Goal: Information Seeking & Learning: Learn about a topic

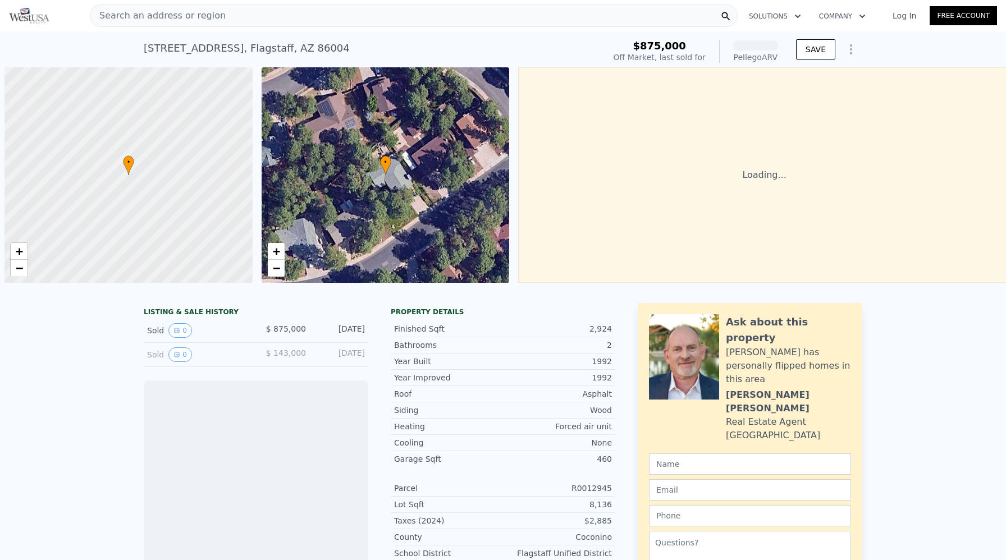
scroll to position [0, 4]
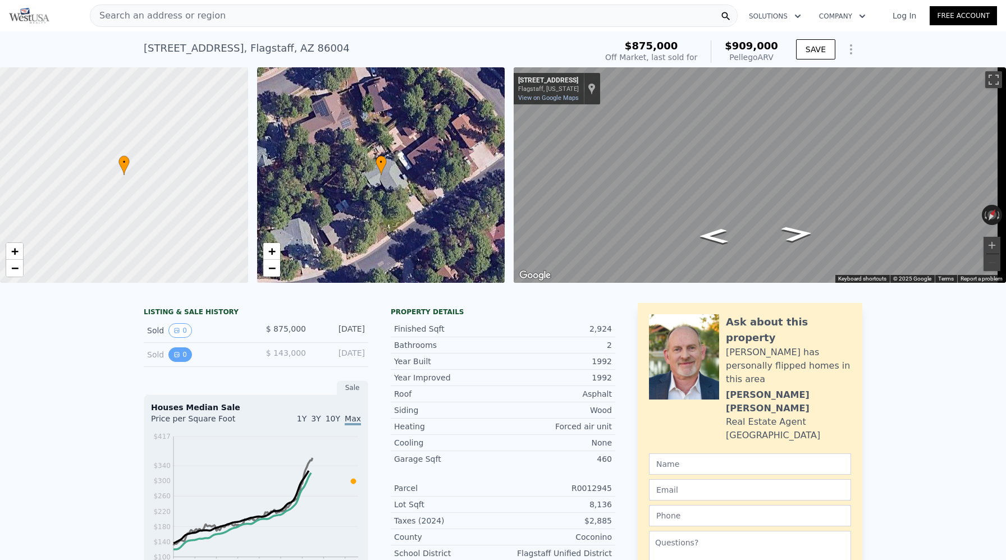
click at [184, 362] on button "0" at bounding box center [180, 355] width 24 height 15
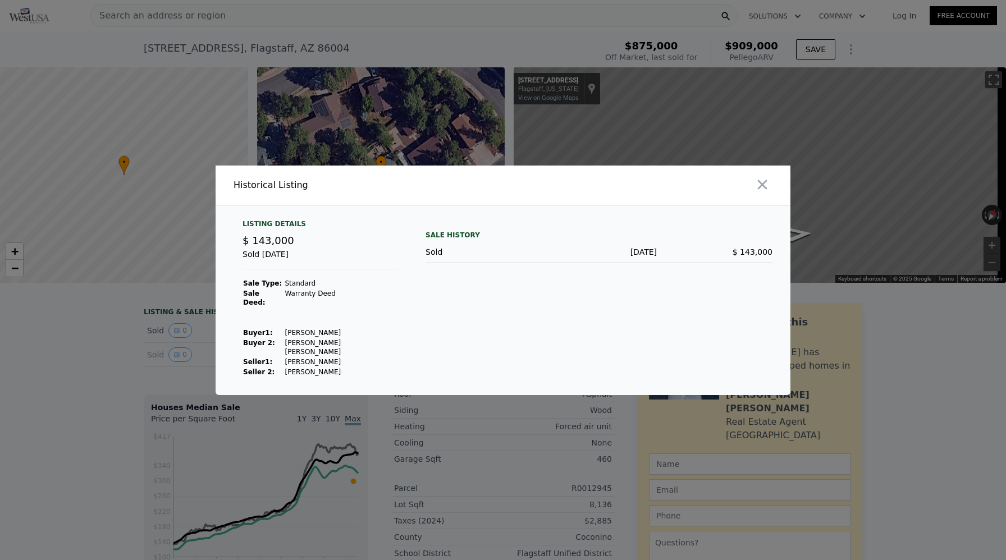
click at [113, 373] on div at bounding box center [503, 280] width 1006 height 560
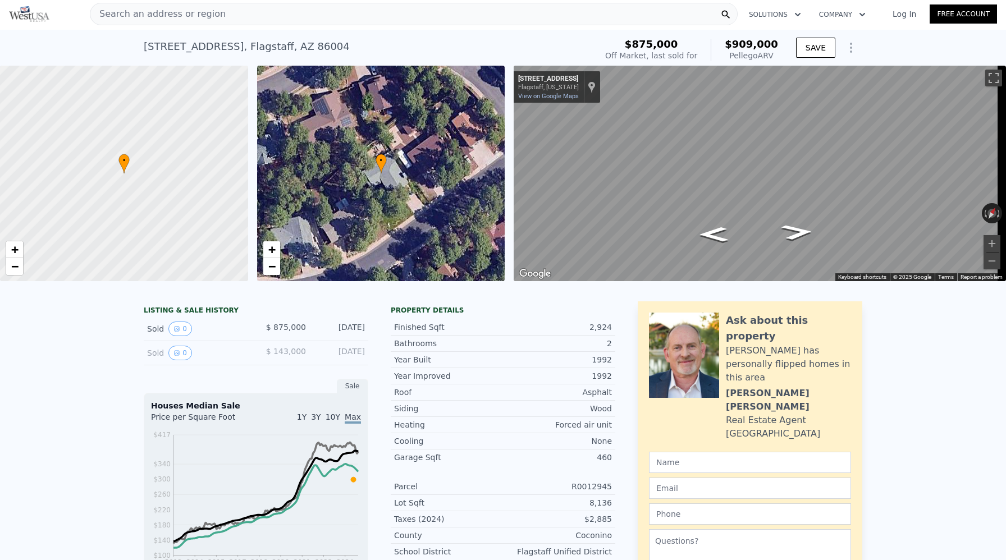
scroll to position [2, 0]
click at [173, 332] on icon "View historical data" at bounding box center [176, 328] width 7 height 7
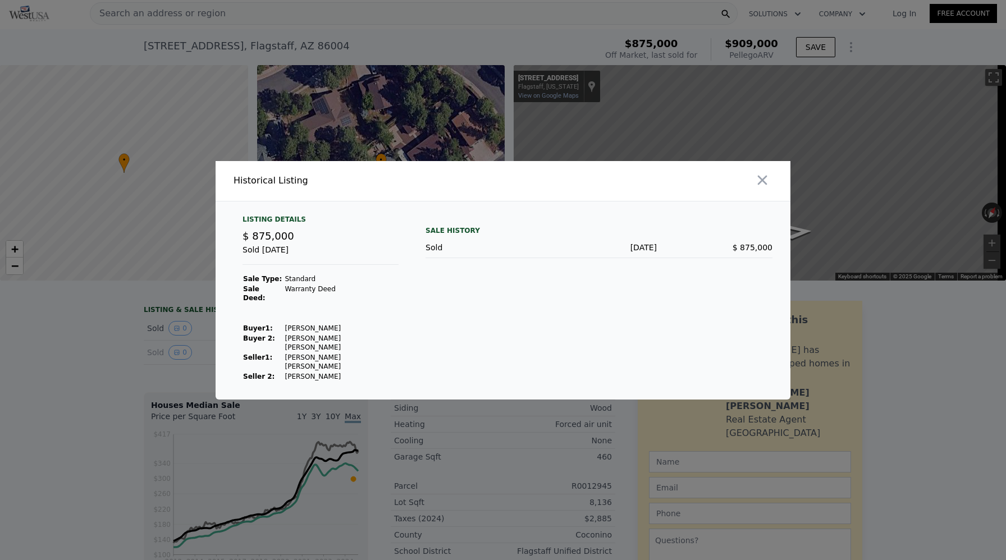
click at [109, 310] on div at bounding box center [503, 280] width 1006 height 560
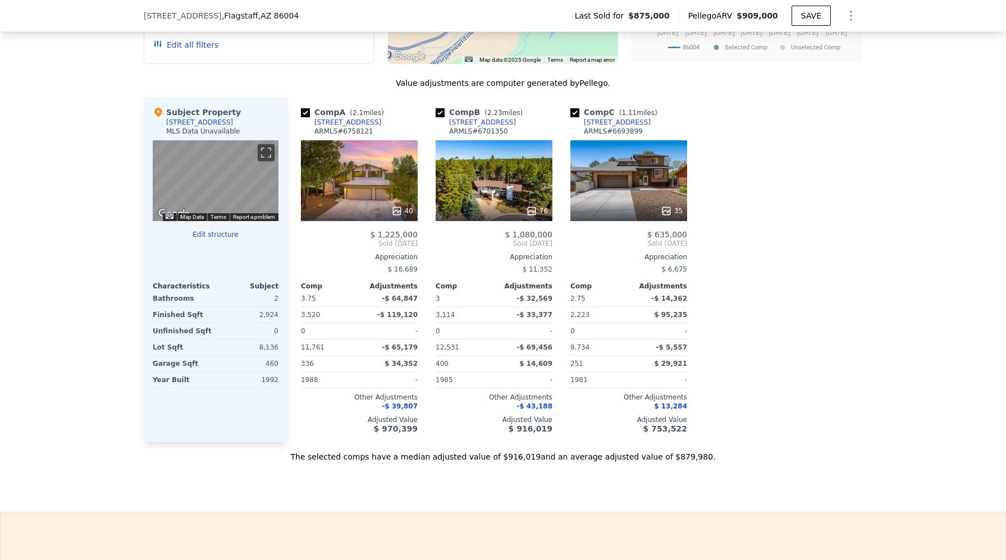
scroll to position [1080, 0]
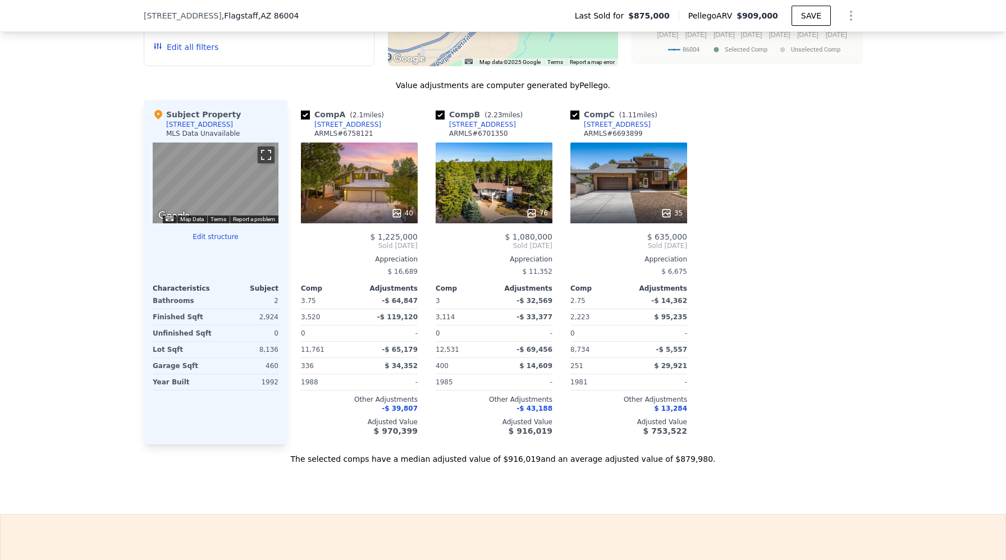
click at [262, 163] on button "Toggle fullscreen view" at bounding box center [266, 155] width 17 height 17
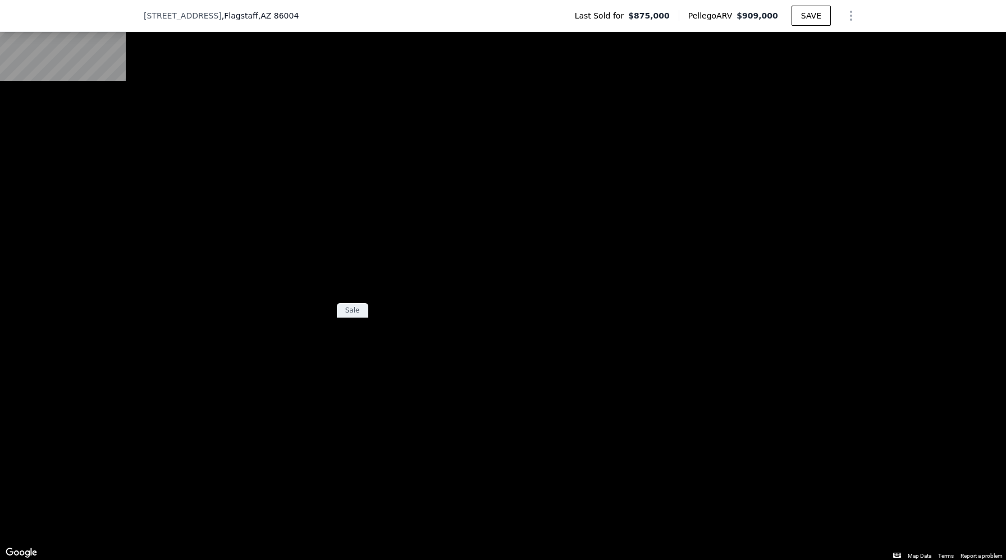
scroll to position [73, 0]
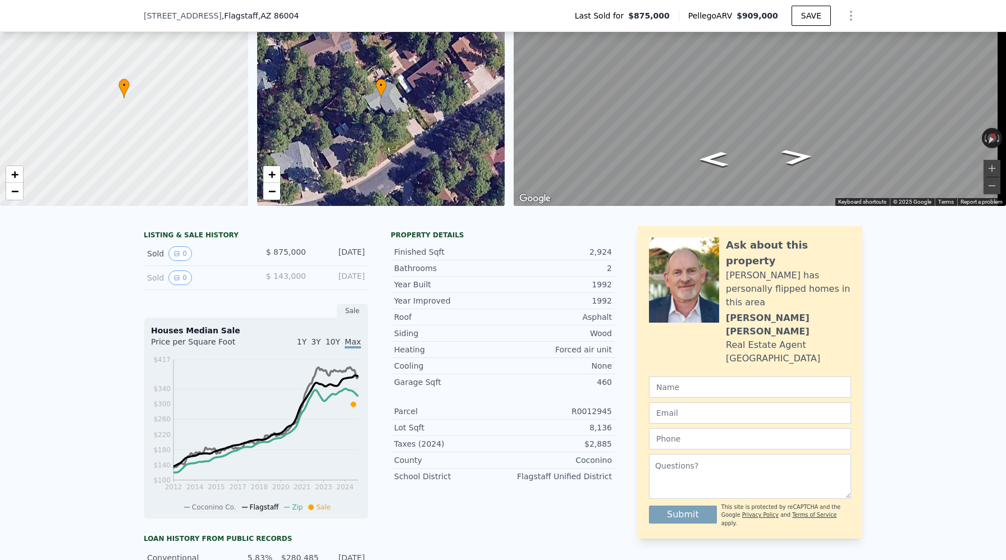
click at [290, 281] on span "$ 143,000" at bounding box center [286, 276] width 40 height 9
click at [202, 251] on div "Sold 0 $ 875,000 [DATE]" at bounding box center [256, 254] width 225 height 24
click at [204, 242] on div "LISTING & SALE HISTORY" at bounding box center [256, 236] width 225 height 11
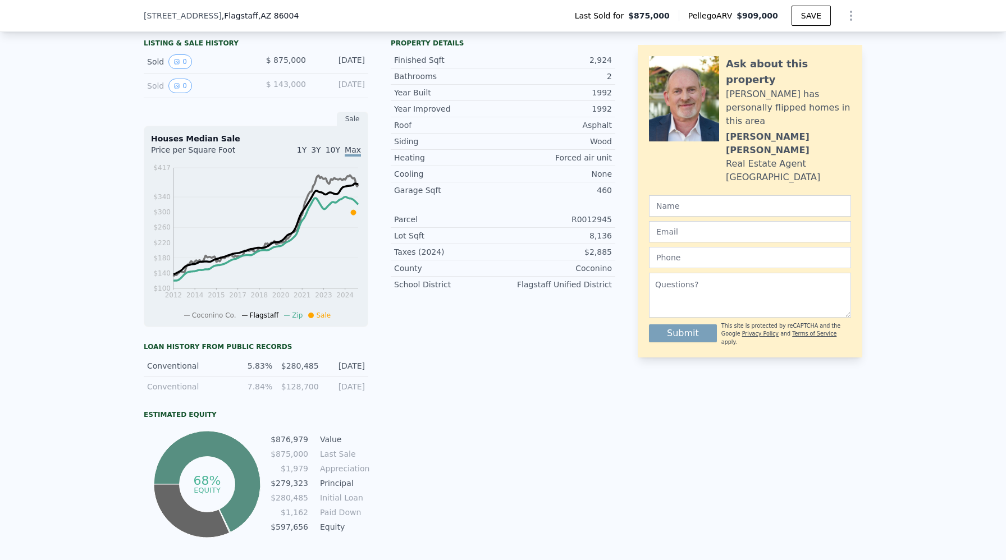
scroll to position [177, 0]
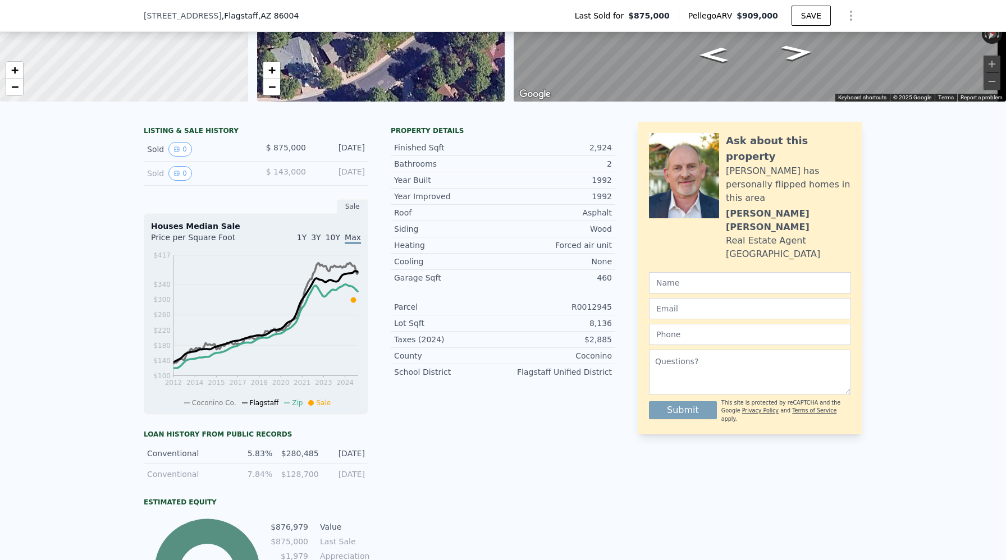
click at [347, 174] on div "[DATE]" at bounding box center [340, 173] width 50 height 15
click at [319, 181] on div "[DATE]" at bounding box center [340, 173] width 50 height 15
click at [183, 195] on div "LISTING & SALE HISTORY Sold 0 $ 875,000 [DATE] Sold 0 $ 143,000 [DATE] Sale Hou…" at bounding box center [256, 375] width 225 height 506
click at [179, 181] on button "0" at bounding box center [180, 173] width 24 height 15
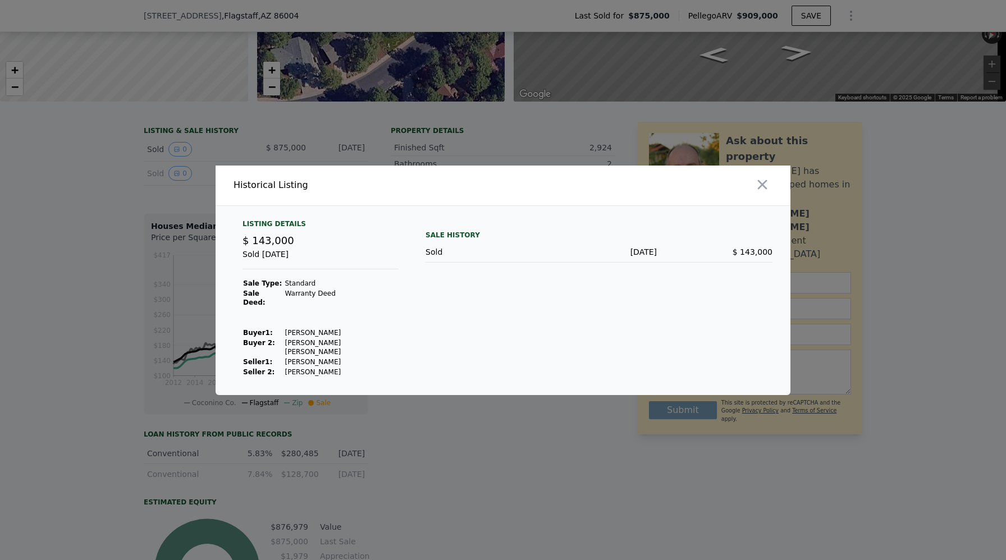
click at [174, 158] on div at bounding box center [503, 280] width 1006 height 560
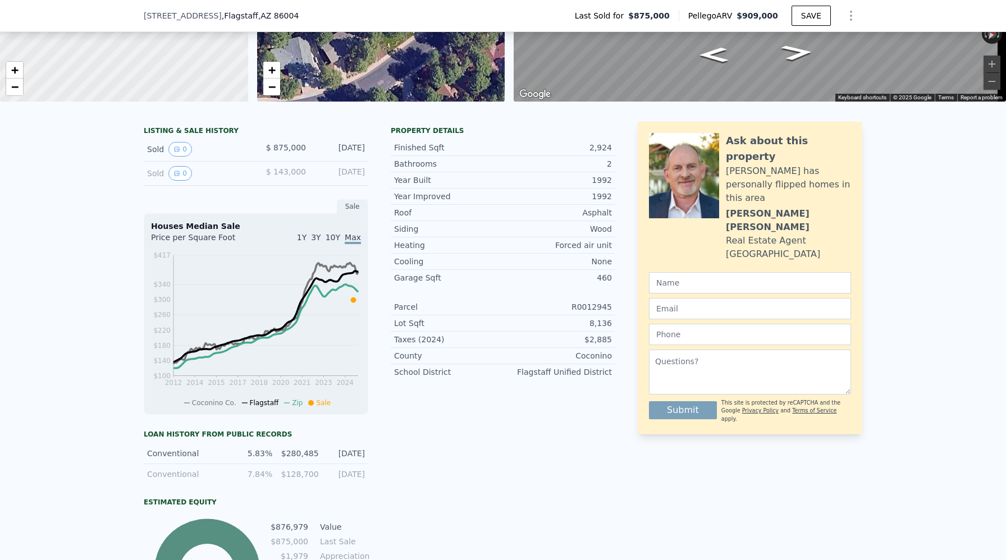
click at [175, 152] on icon "View historical data" at bounding box center [177, 149] width 4 height 4
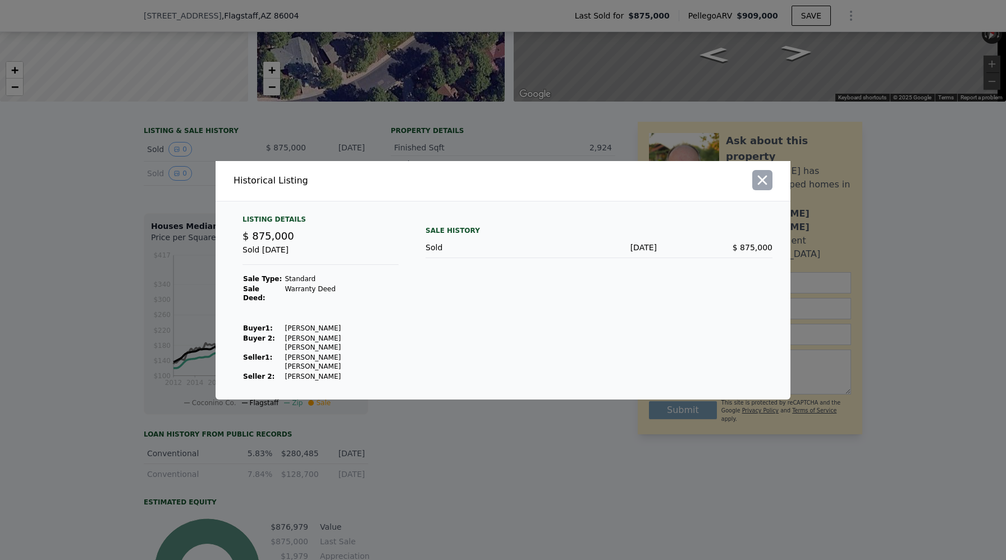
click at [763, 186] on icon "button" at bounding box center [763, 180] width 16 height 16
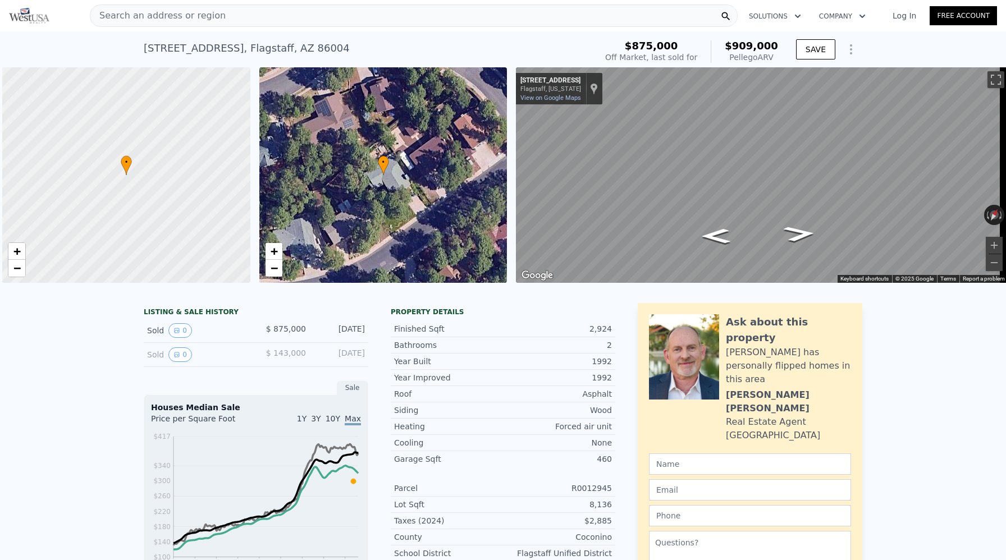
scroll to position [0, 4]
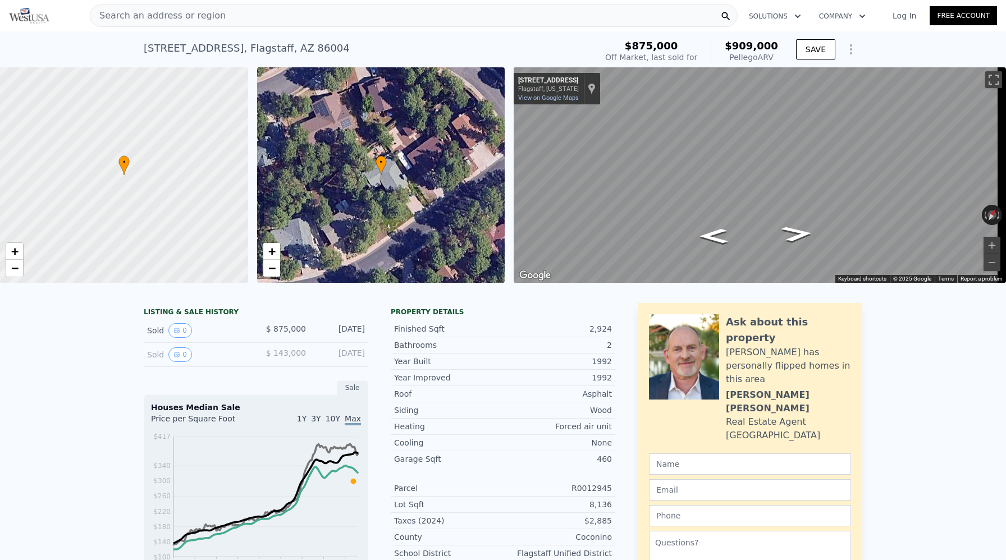
click at [844, 52] on icon "Show Options" at bounding box center [850, 49] width 13 height 13
click at [250, 331] on div "Sold 0 $ 875,000 [DATE]" at bounding box center [256, 331] width 225 height 24
click at [152, 338] on div "Sold 0" at bounding box center [197, 330] width 100 height 15
click at [159, 338] on div "Sold 0" at bounding box center [197, 330] width 100 height 15
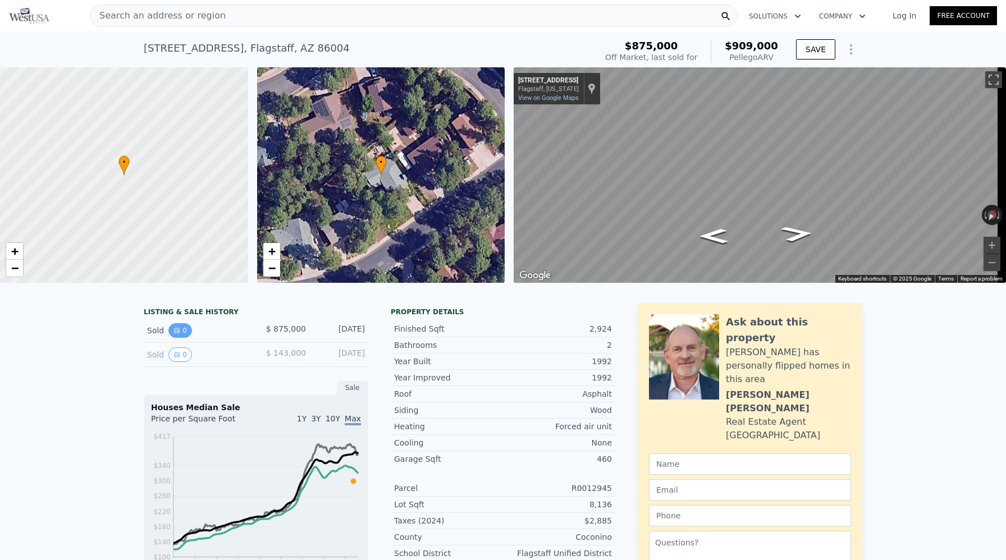
click at [179, 338] on button "0" at bounding box center [180, 330] width 24 height 15
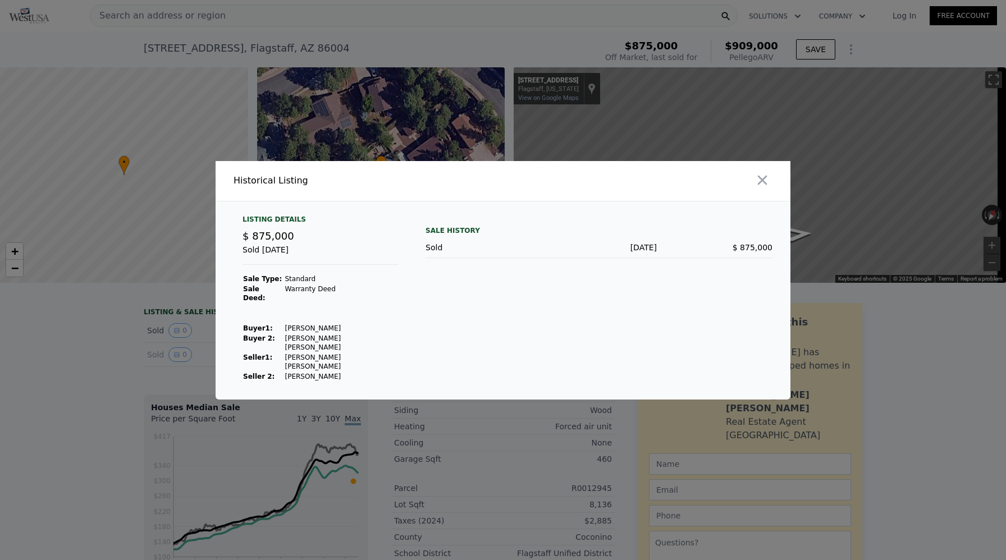
click at [96, 345] on div at bounding box center [503, 280] width 1006 height 560
